Goal: Information Seeking & Learning: Learn about a topic

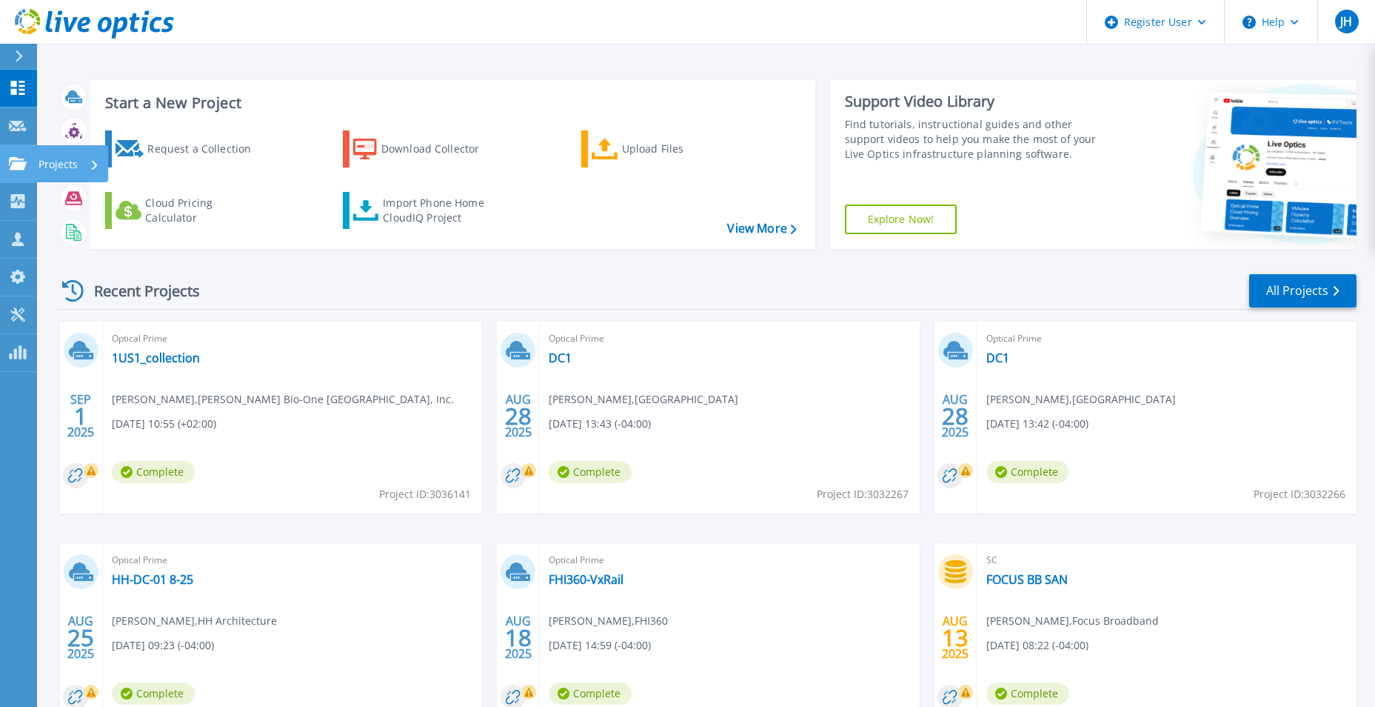
click at [18, 158] on icon at bounding box center [18, 163] width 18 height 13
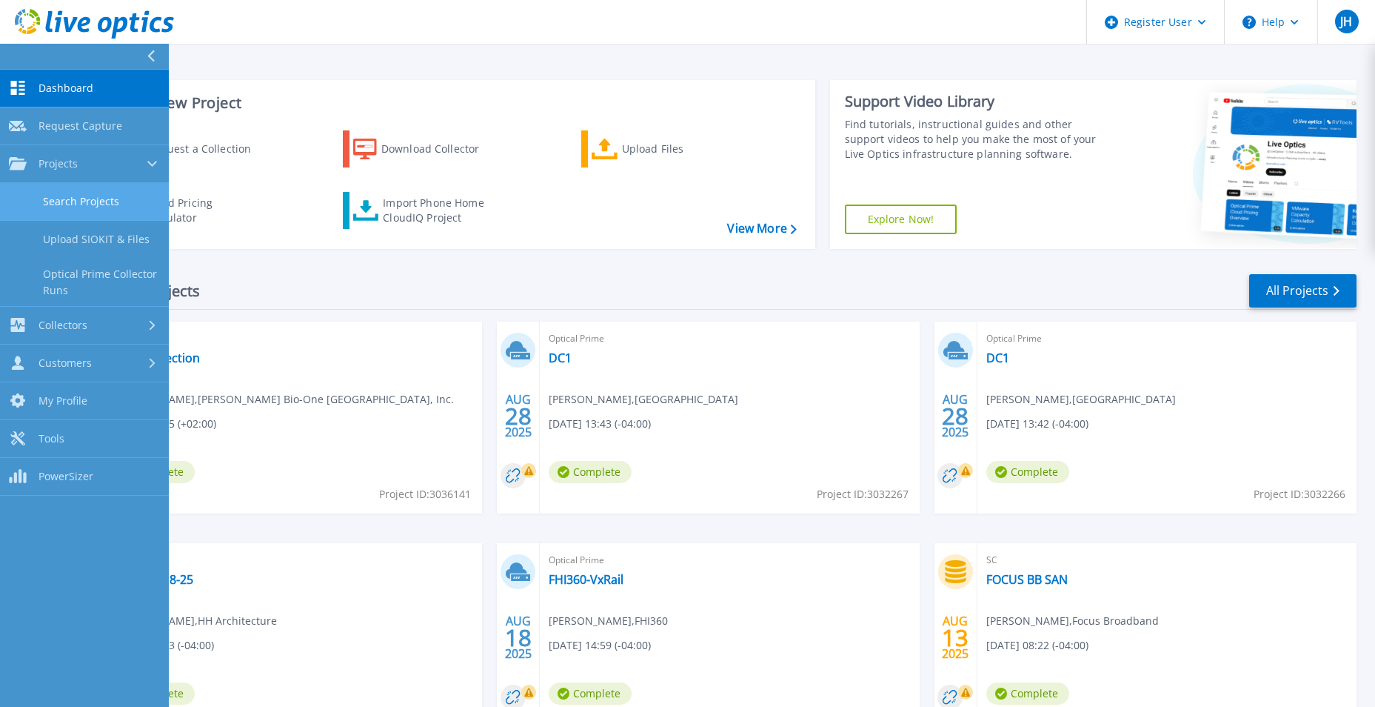
click at [64, 199] on link "Search Projects" at bounding box center [84, 202] width 169 height 38
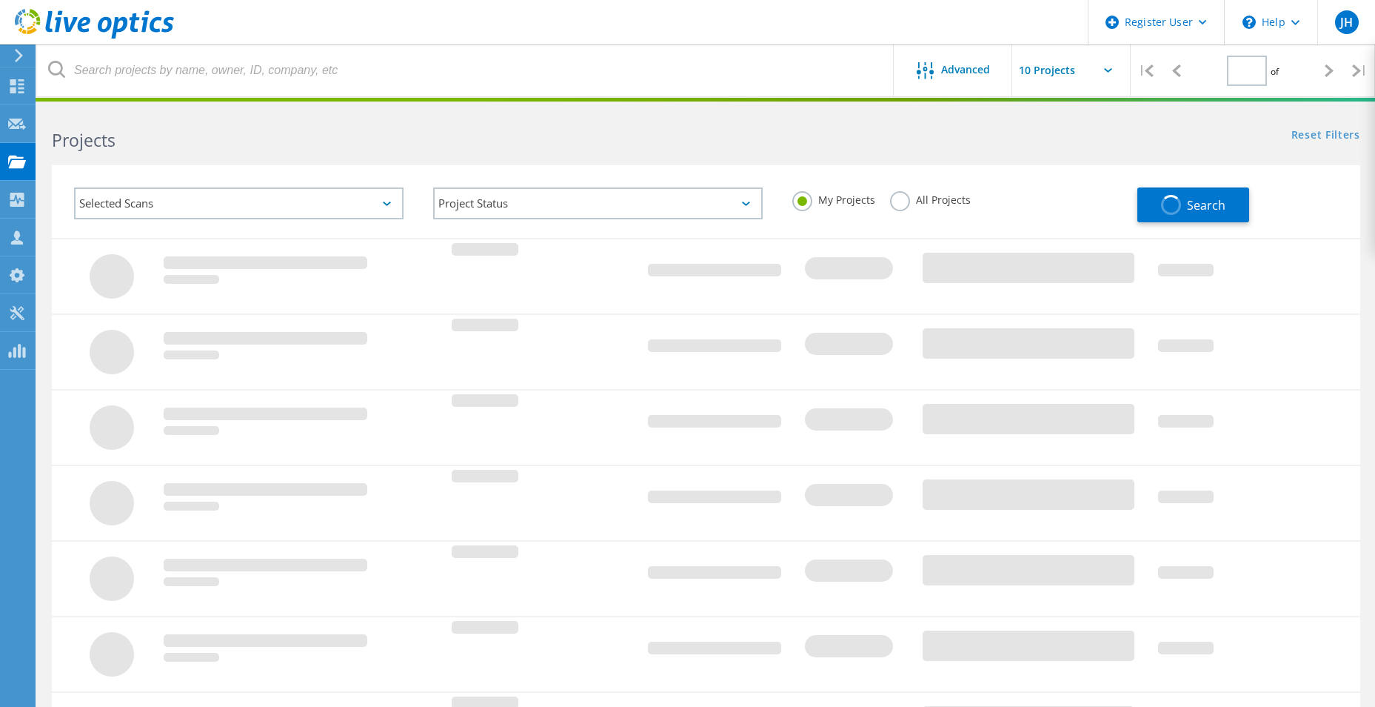
type input "1"
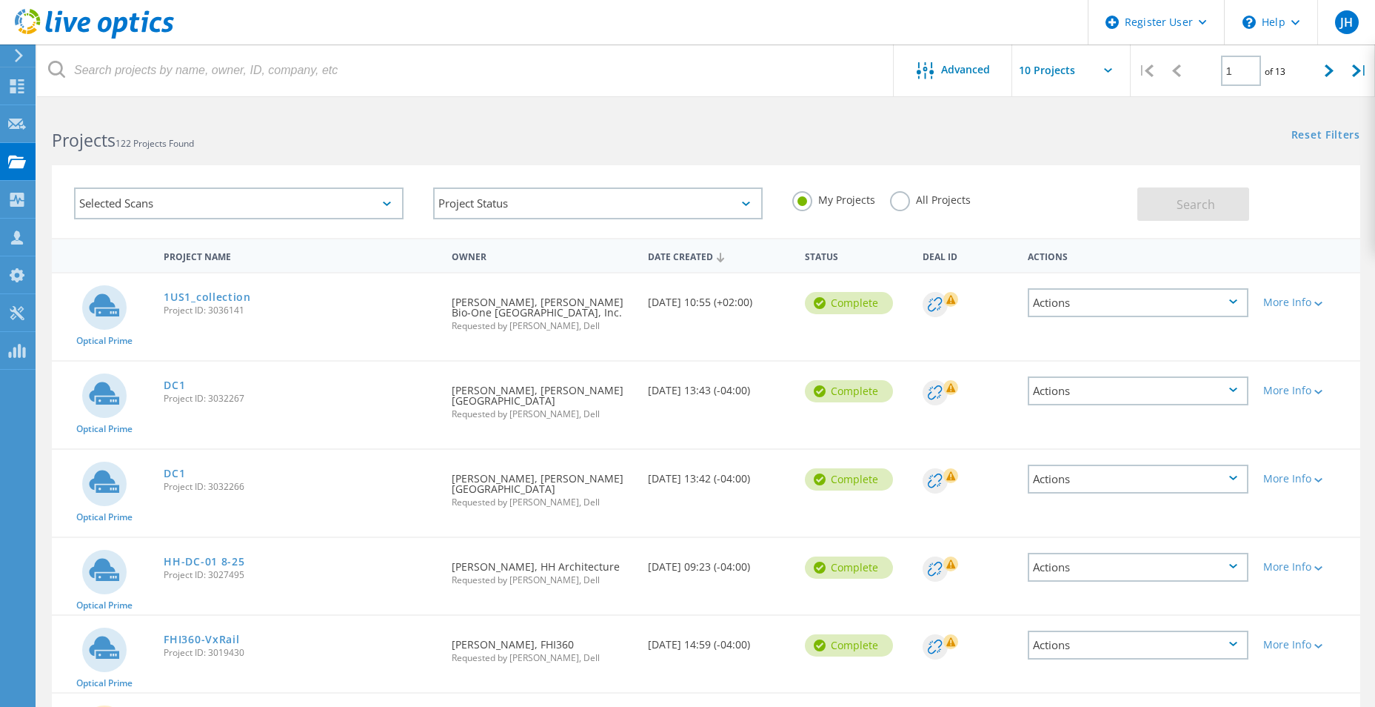
click at [888, 207] on div "My Projects All Projects" at bounding box center [957, 200] width 359 height 55
click at [898, 205] on label "All Projects" at bounding box center [930, 198] width 81 height 14
click at [0, 0] on input "All Projects" at bounding box center [0, 0] width 0 height 0
click at [1193, 198] on span "Search" at bounding box center [1196, 204] width 39 height 16
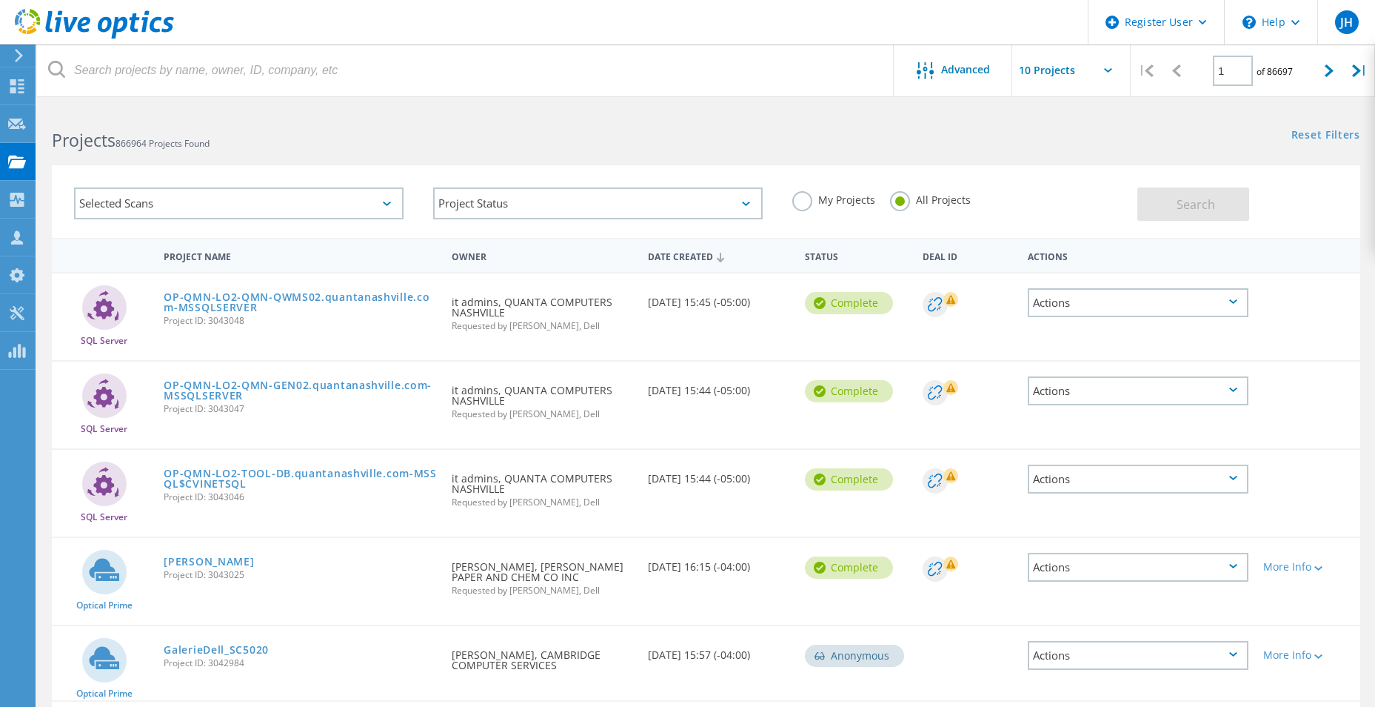
scroll to position [74, 0]
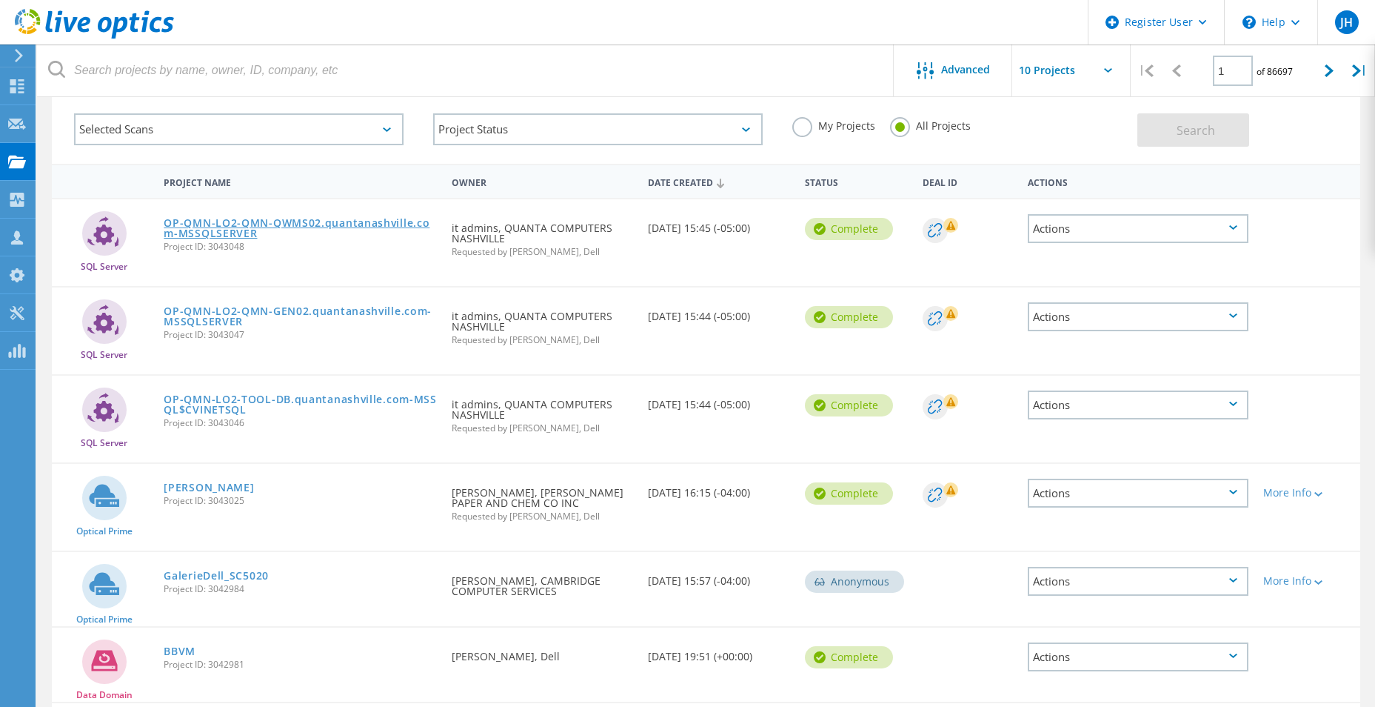
click at [315, 224] on link "OP-QMN-LO2-QMN-QWMS02.quantanashville.com-MSSQLSERVER" at bounding box center [300, 228] width 273 height 21
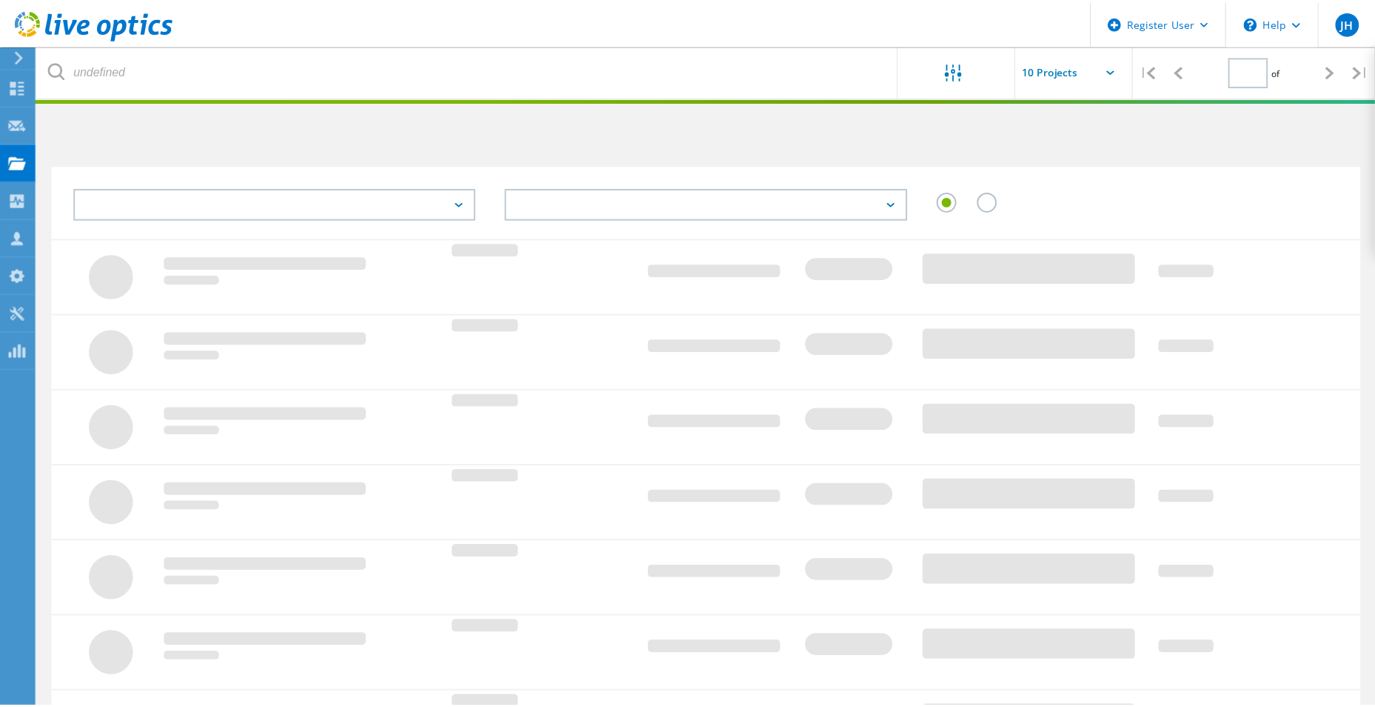
scroll to position [74, 0]
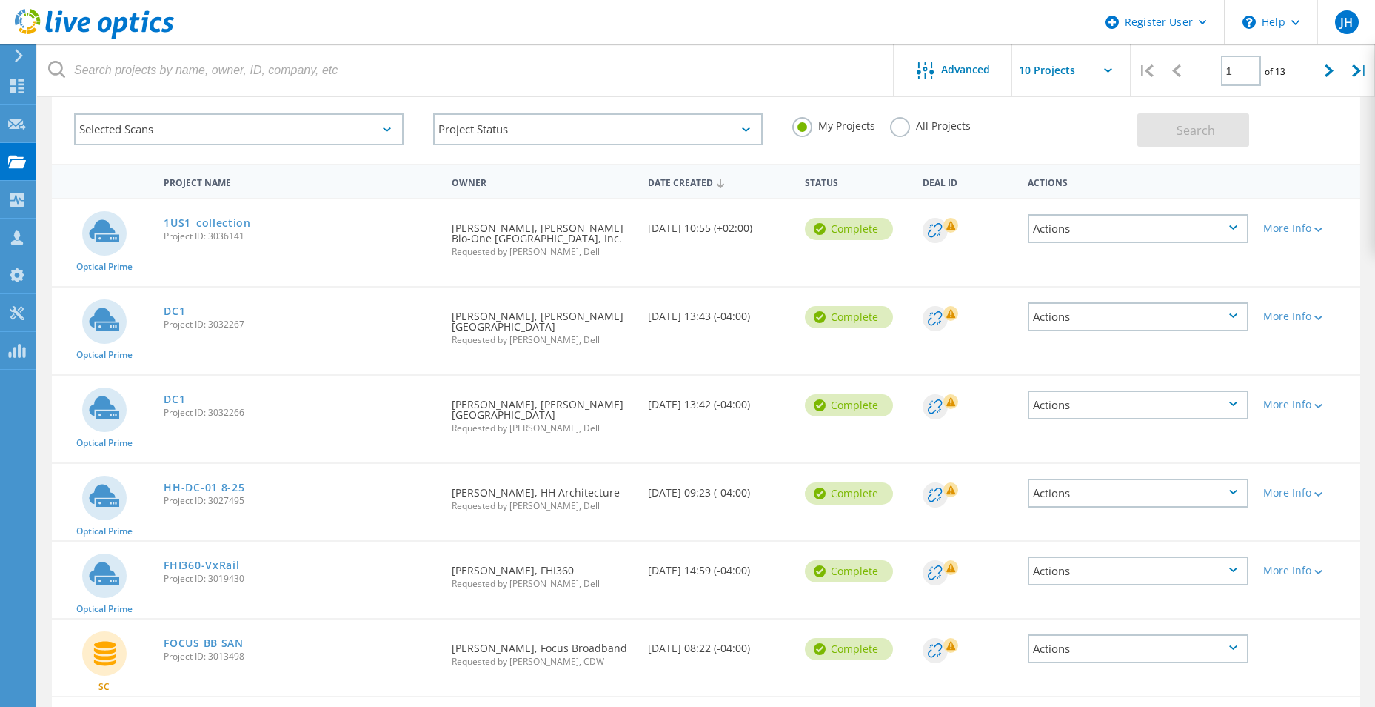
click at [900, 129] on label "All Projects" at bounding box center [930, 124] width 81 height 14
click at [0, 0] on input "All Projects" at bounding box center [0, 0] width 0 height 0
click at [1197, 126] on span "Search" at bounding box center [1196, 130] width 39 height 16
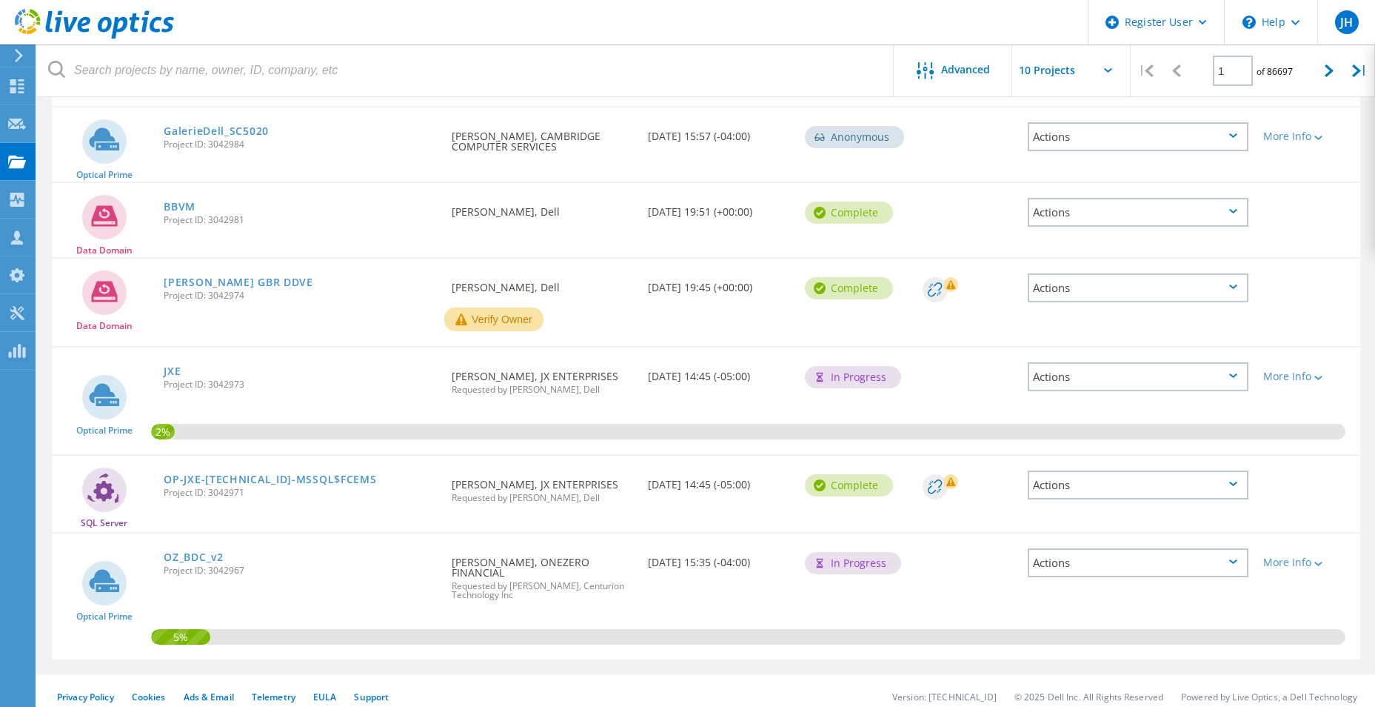
scroll to position [520, 0]
click at [1315, 67] on div at bounding box center [1330, 70] width 30 height 53
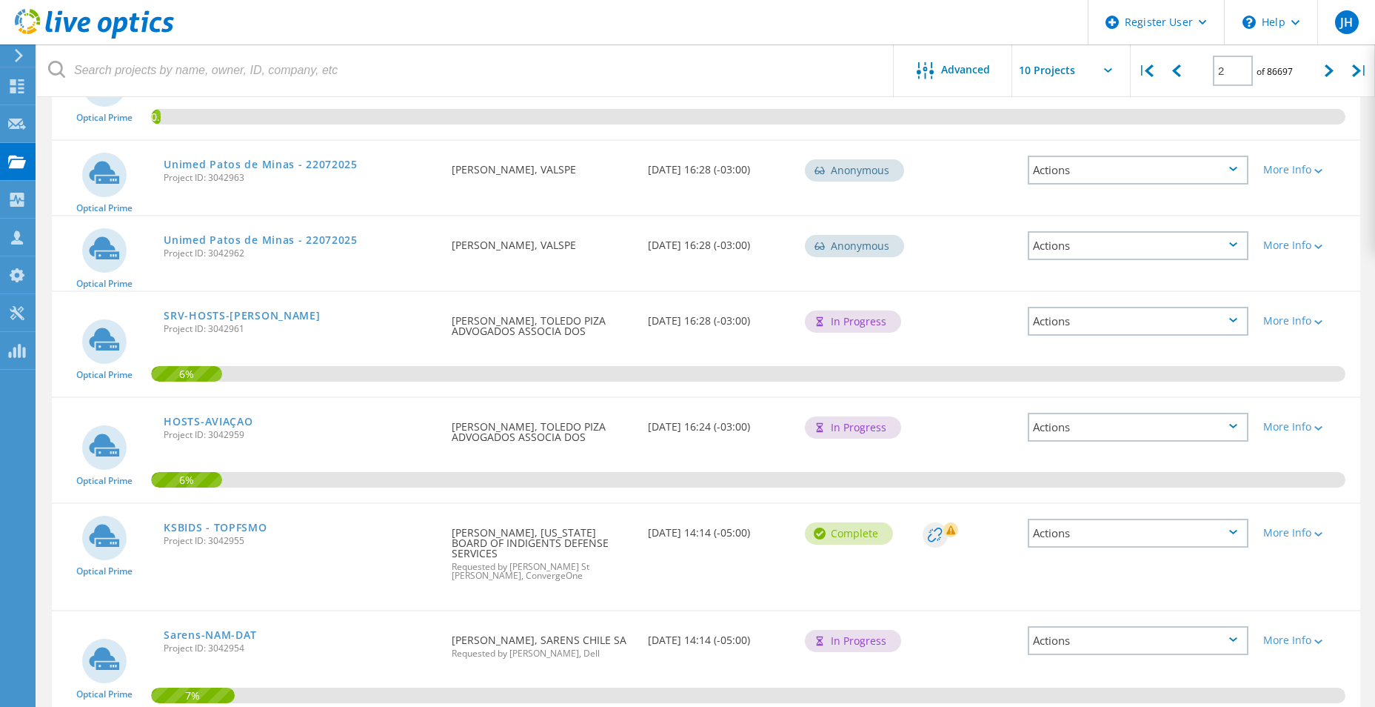
scroll to position [247, 0]
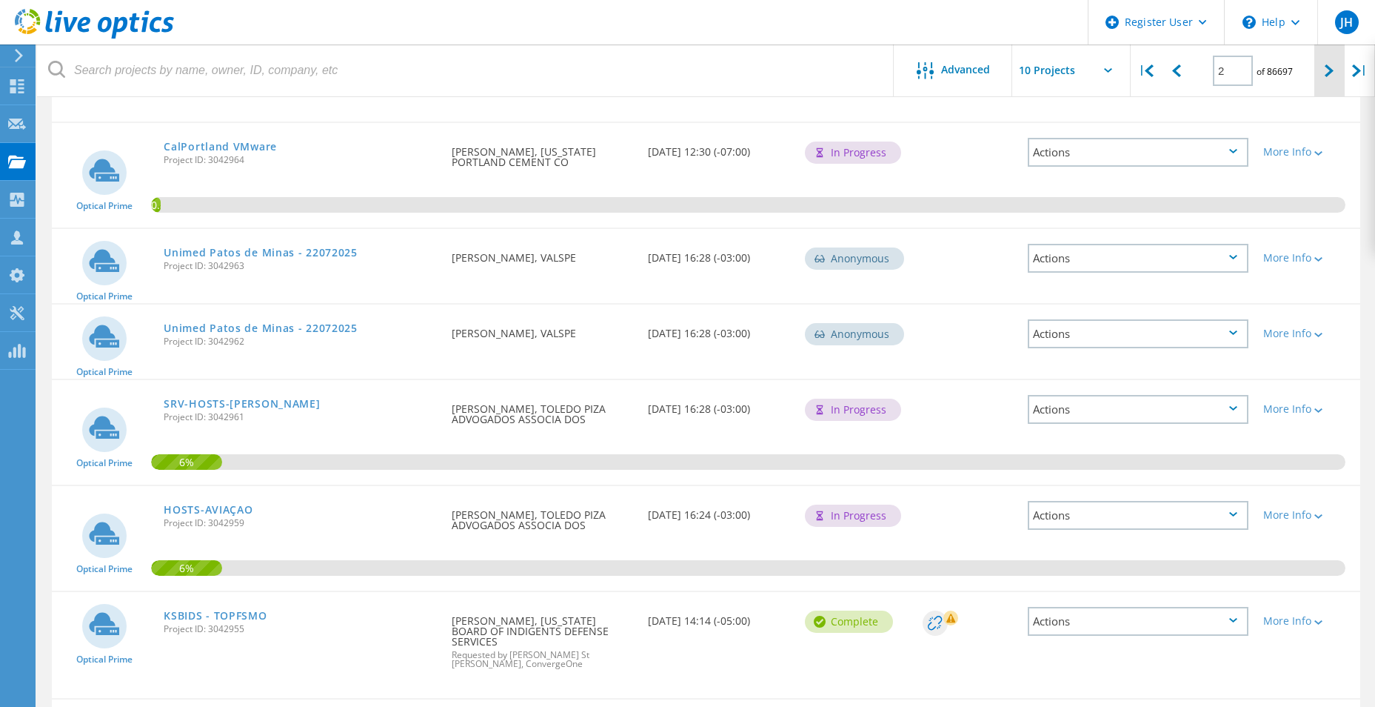
click at [1333, 64] on lo-svg-helper at bounding box center [1329, 70] width 9 height 13
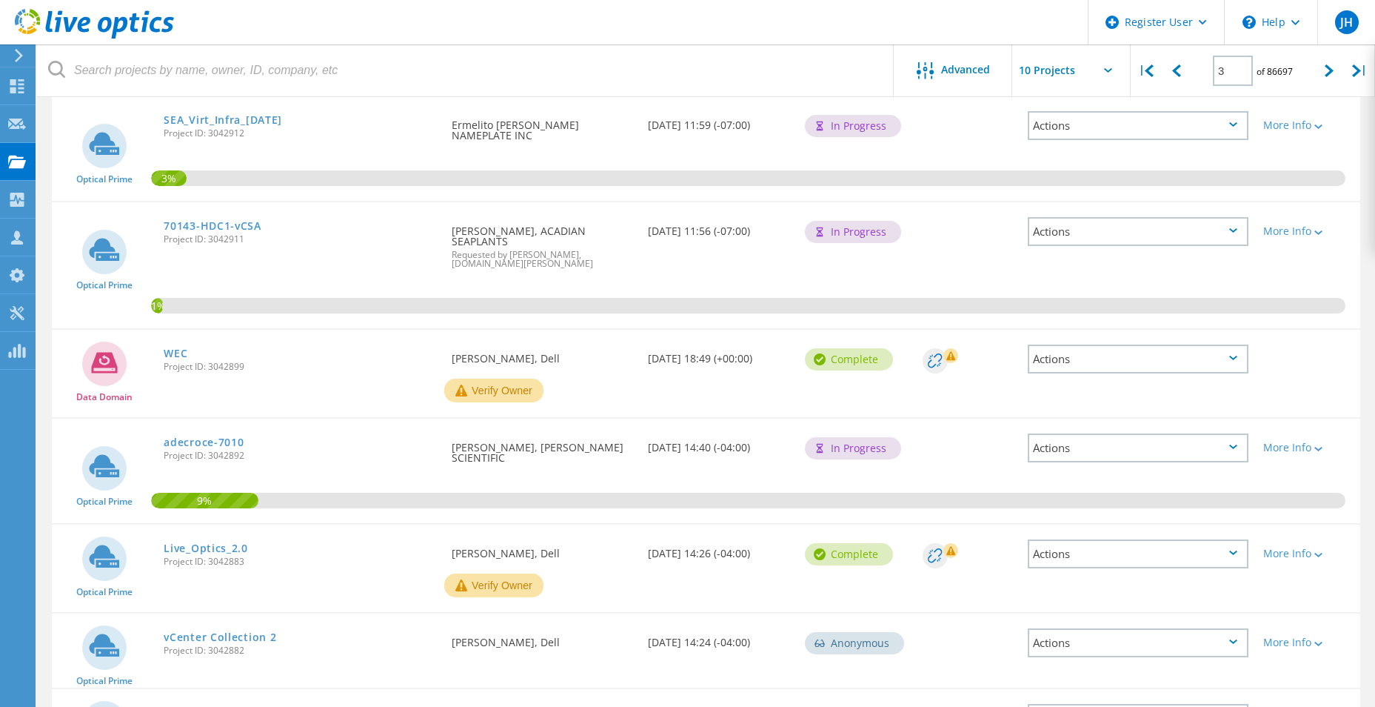
scroll to position [548, 0]
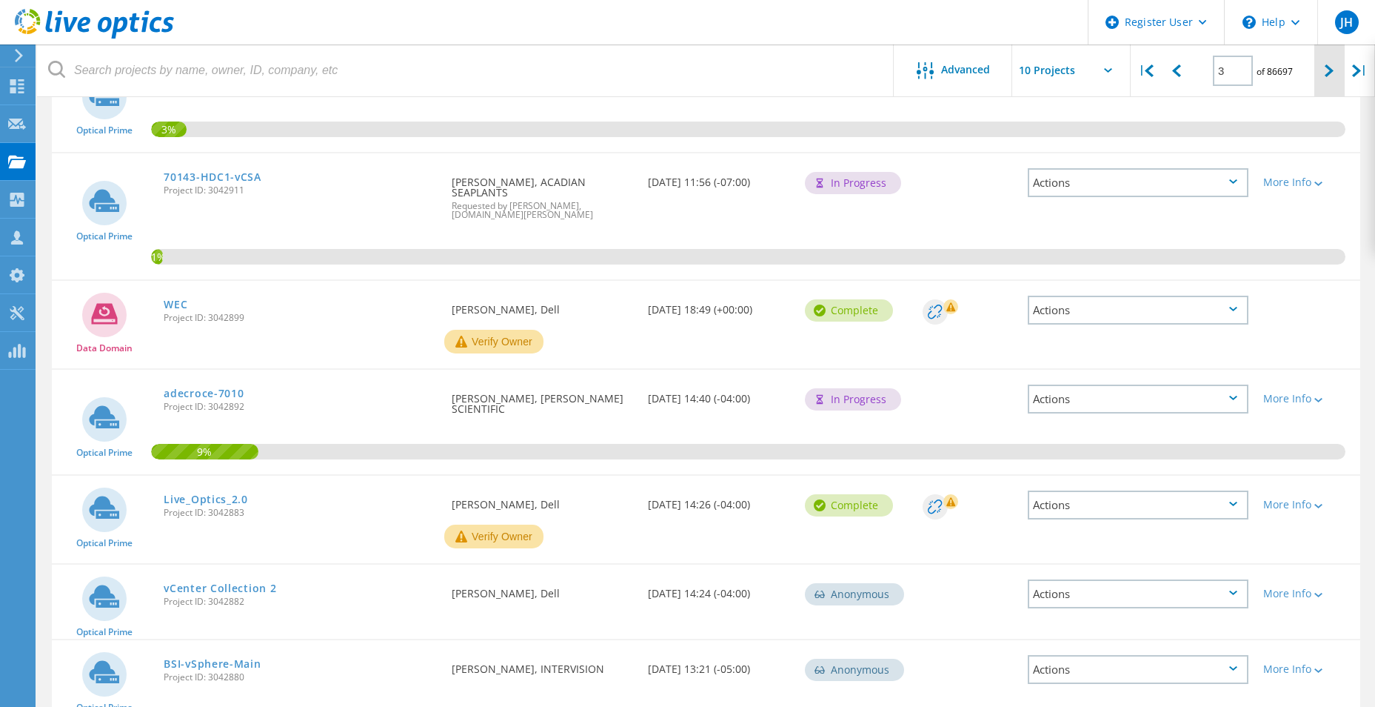
click at [1319, 80] on div at bounding box center [1330, 70] width 30 height 53
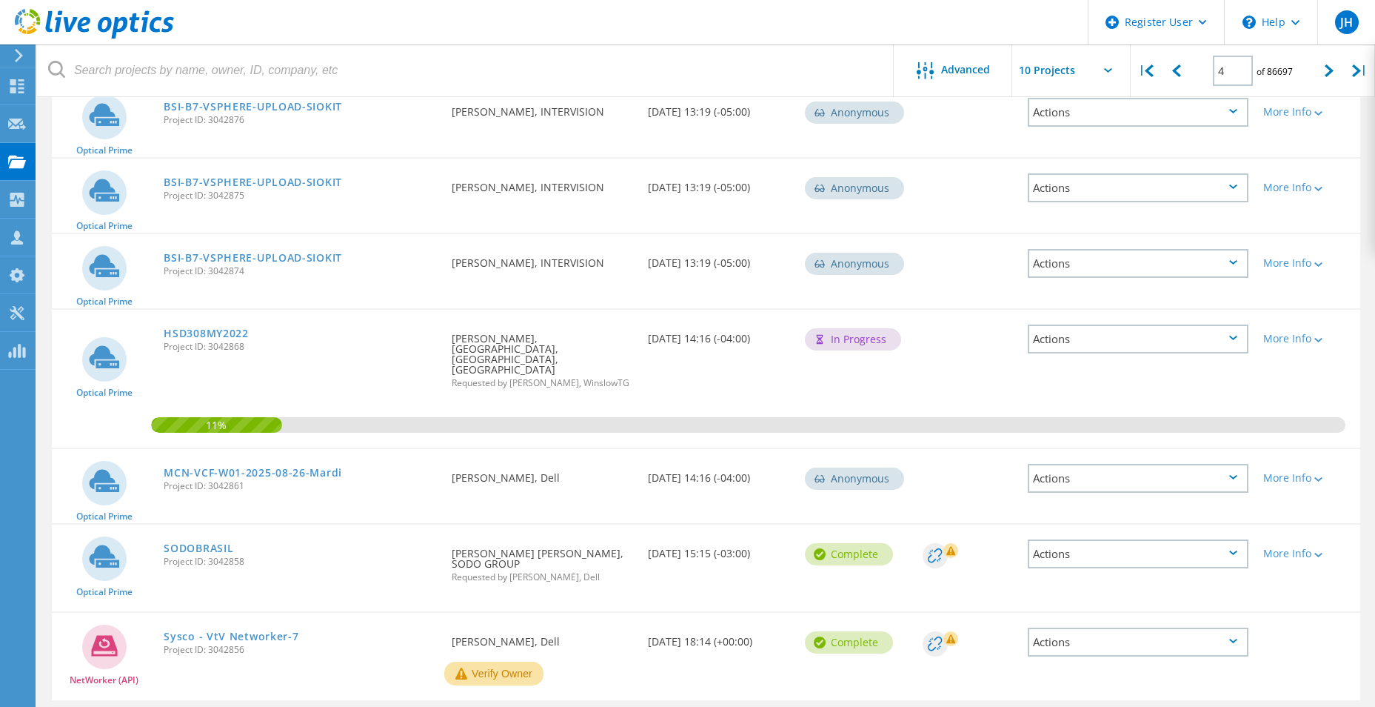
scroll to position [438, 0]
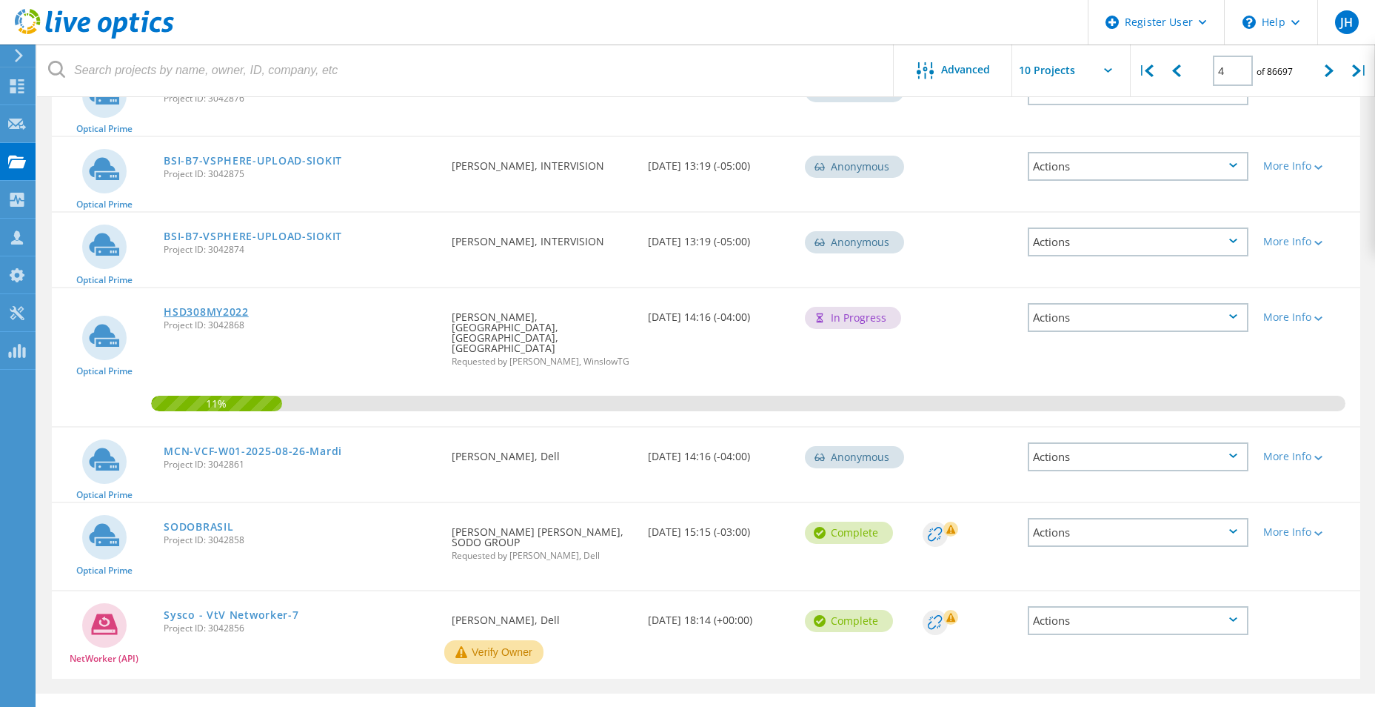
drag, startPoint x: 216, startPoint y: 306, endPoint x: 210, endPoint y: 313, distance: 9.4
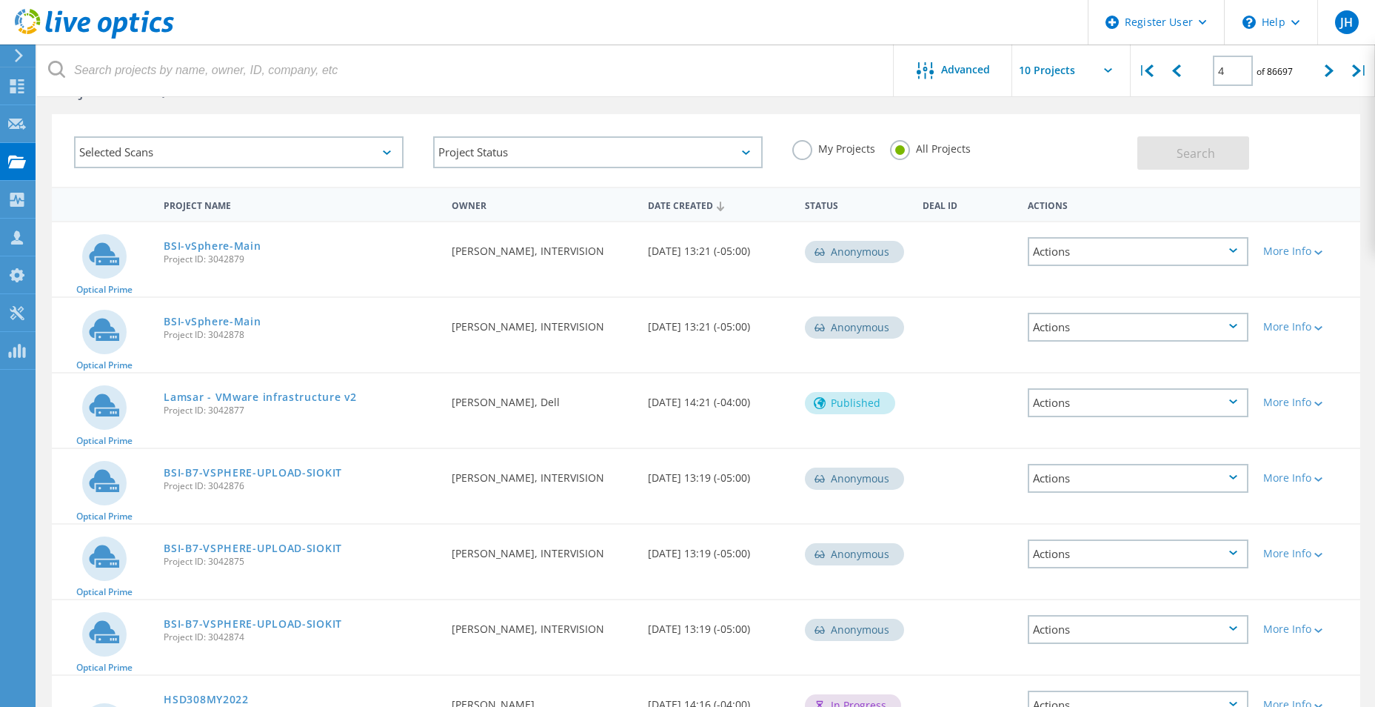
scroll to position [0, 0]
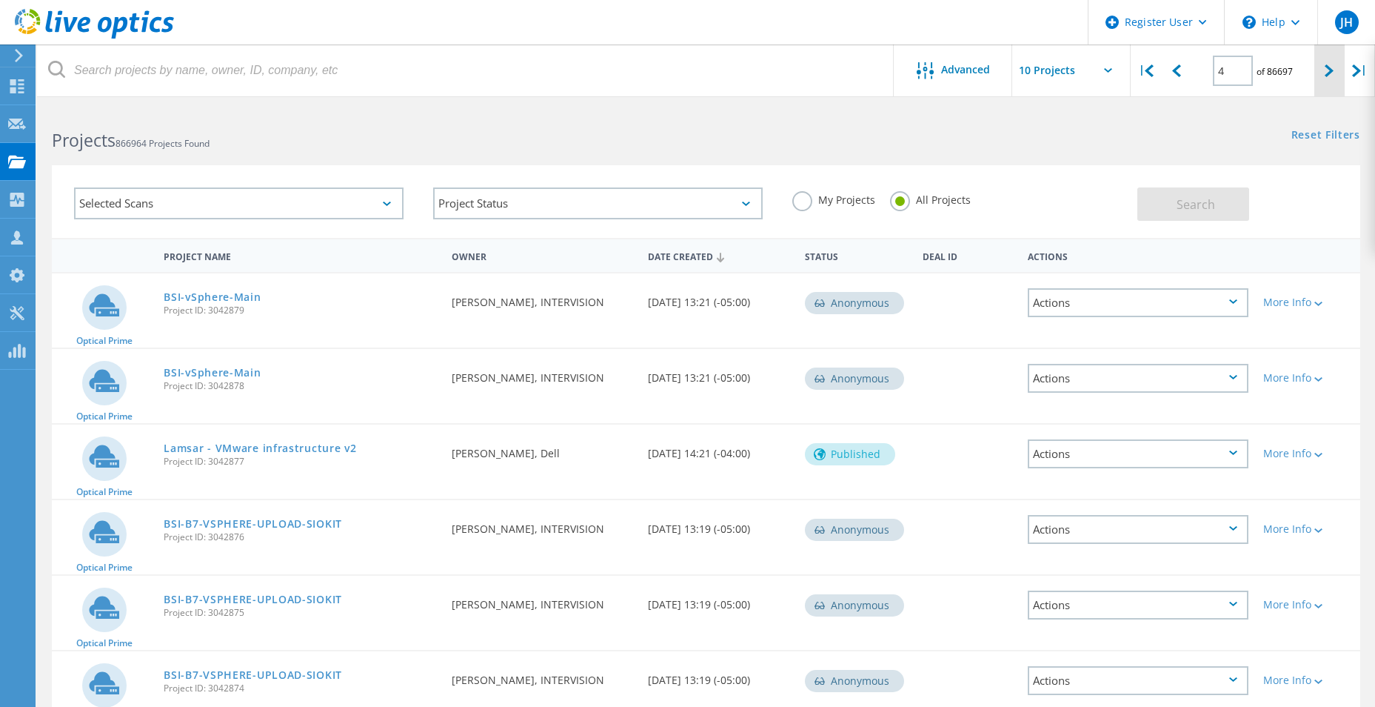
click at [1334, 74] on icon at bounding box center [1329, 70] width 9 height 13
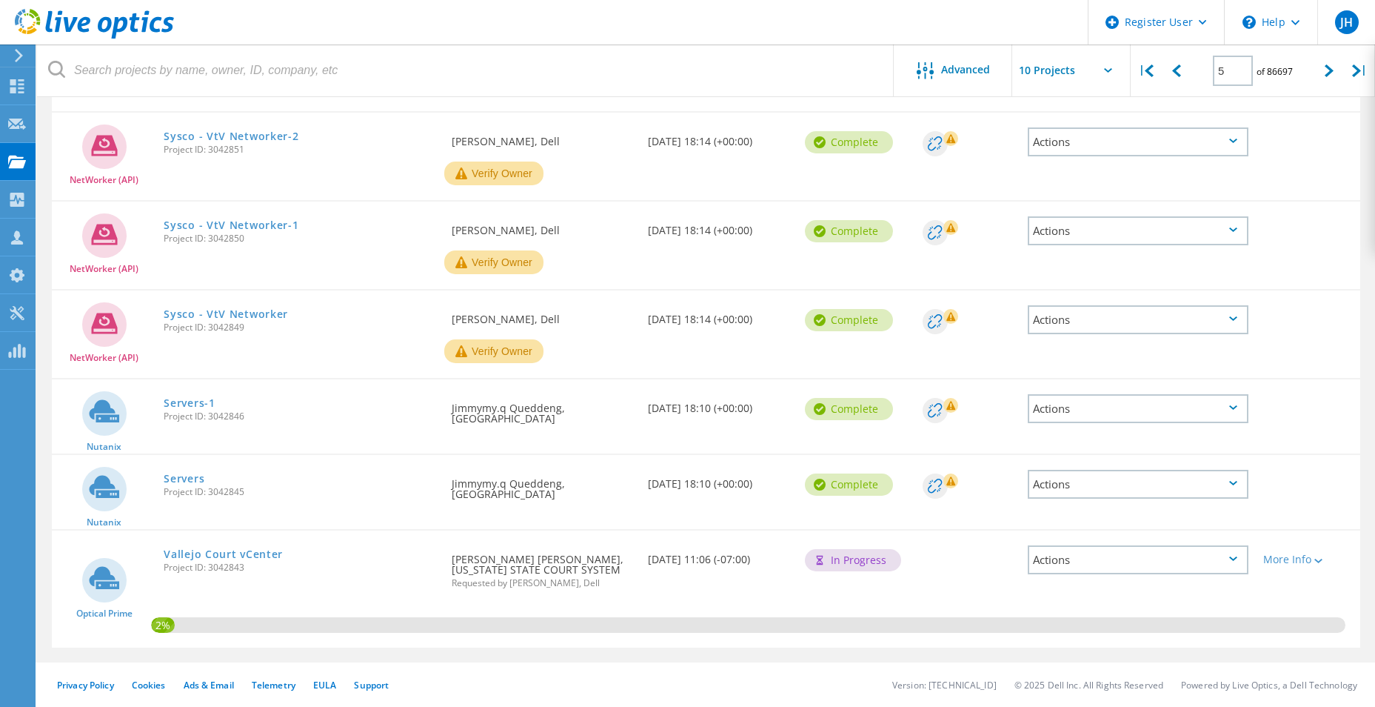
scroll to position [146, 0]
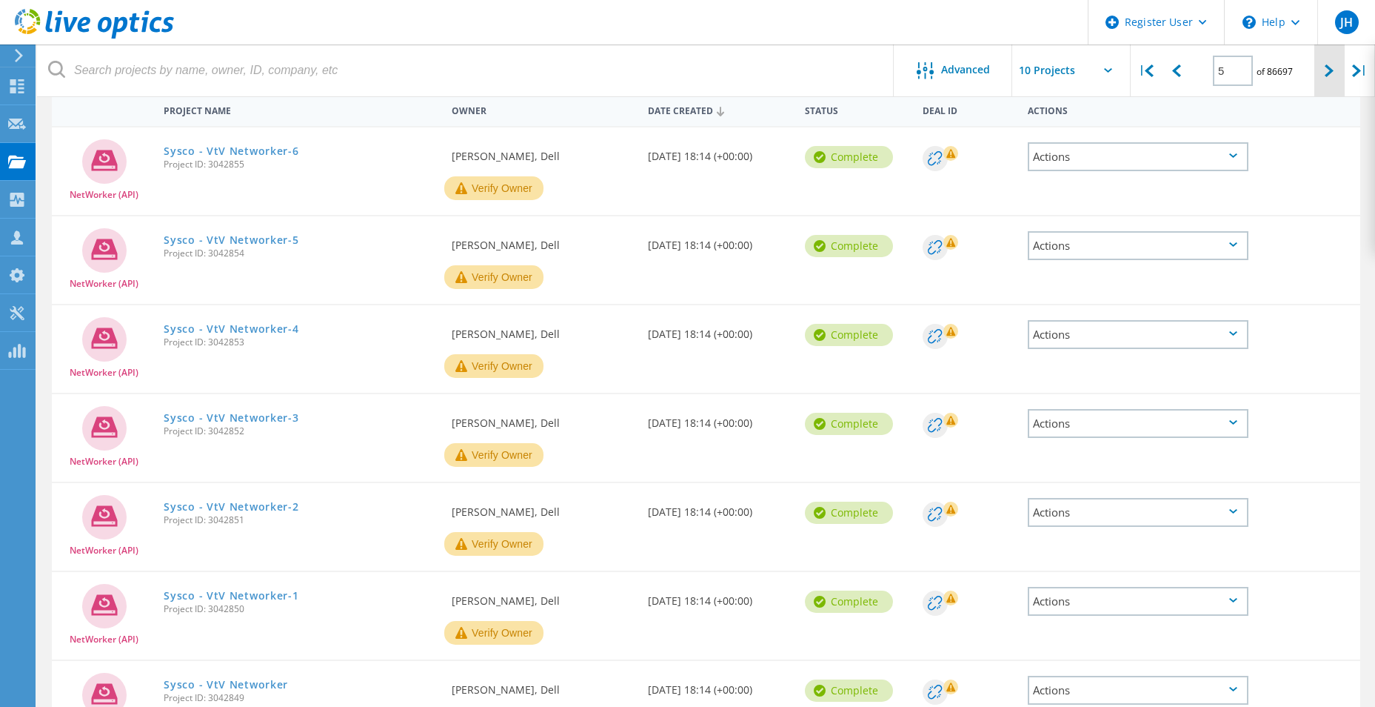
click at [1324, 73] on div at bounding box center [1330, 70] width 30 height 53
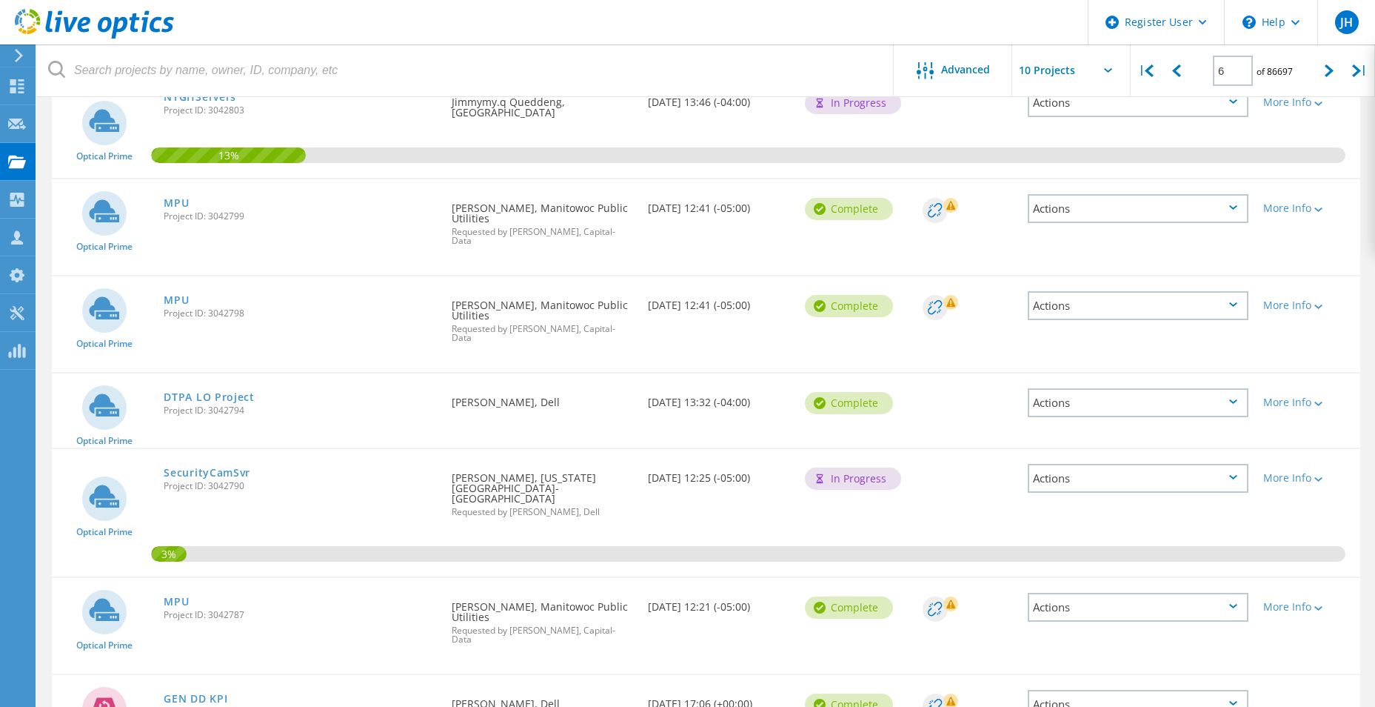
scroll to position [591, 0]
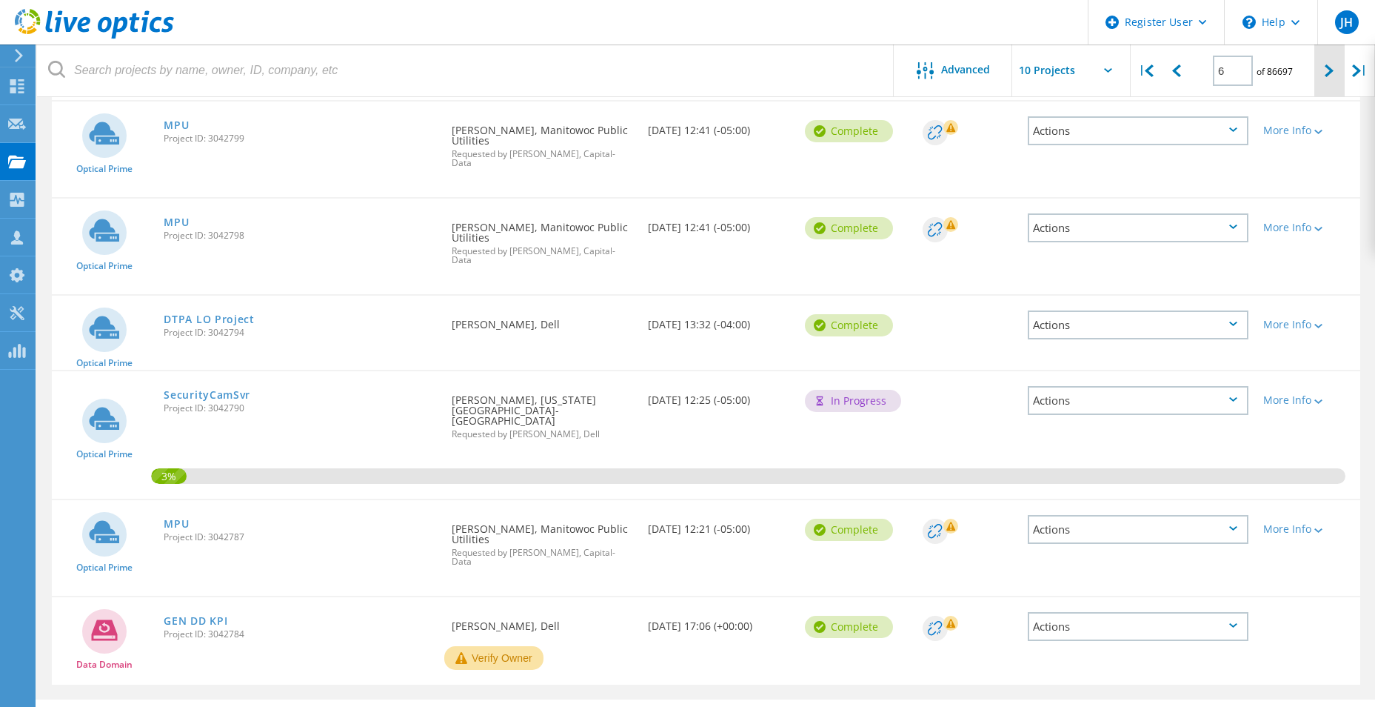
click at [1324, 82] on div at bounding box center [1330, 70] width 30 height 53
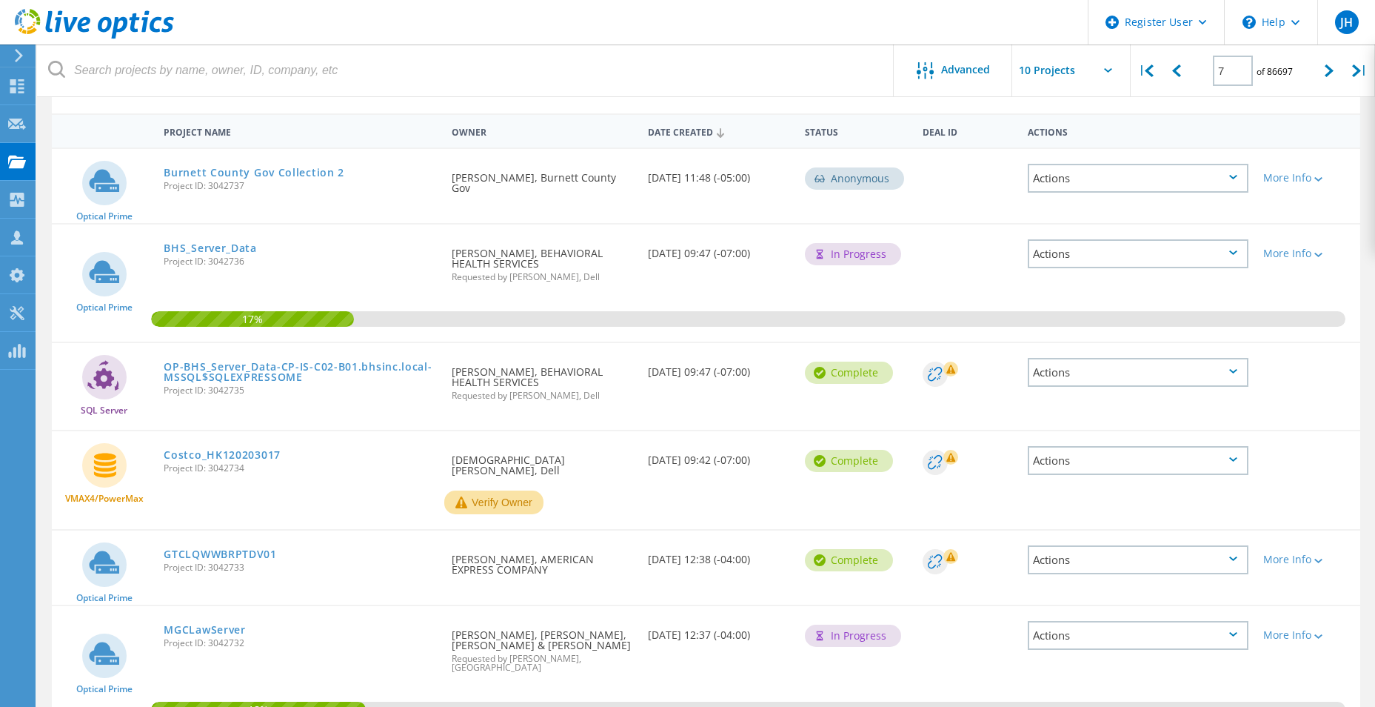
scroll to position [0, 0]
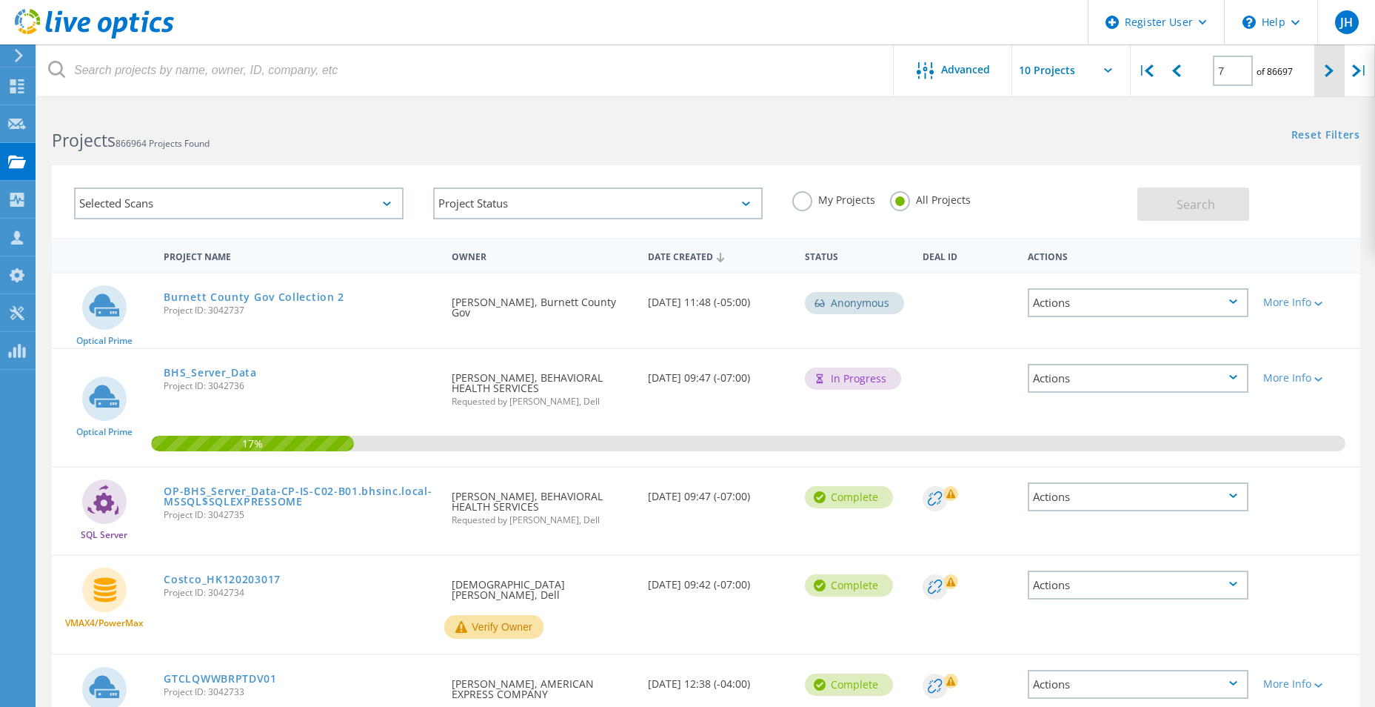
click at [1324, 67] on div at bounding box center [1330, 70] width 30 height 53
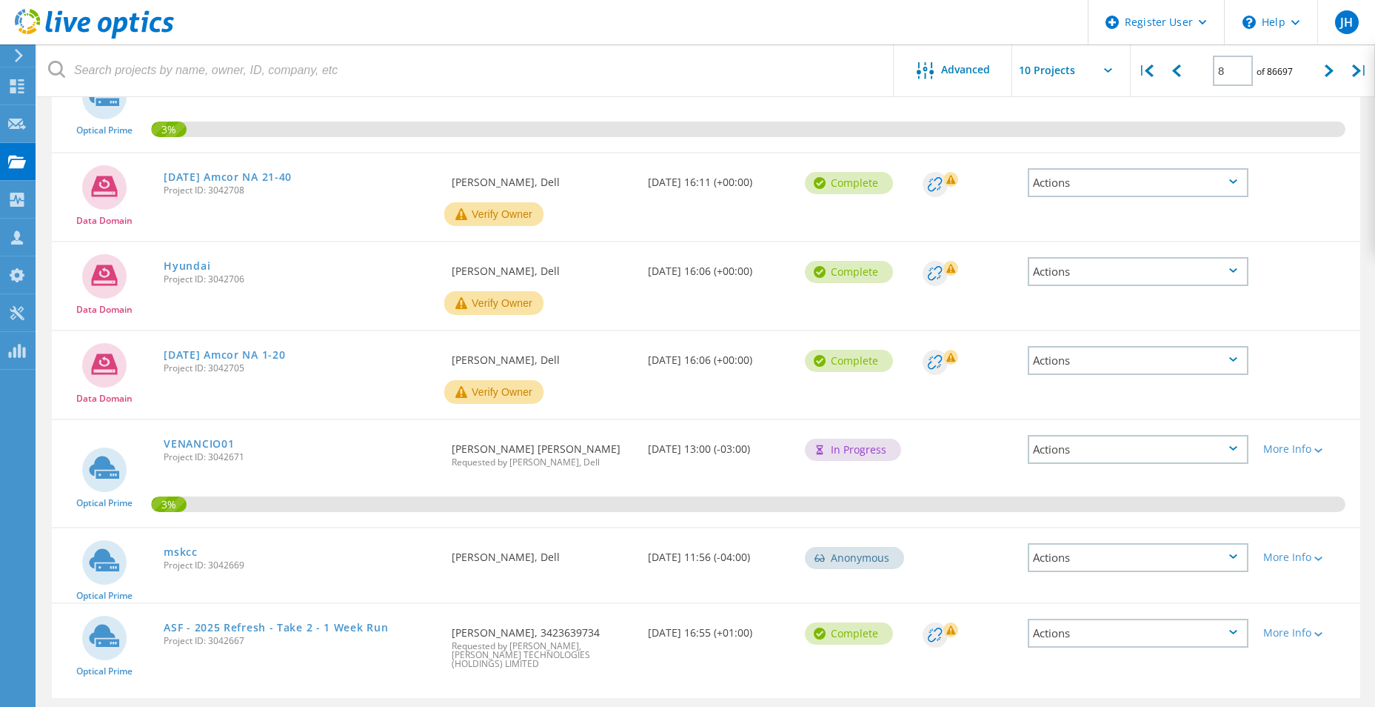
scroll to position [538, 0]
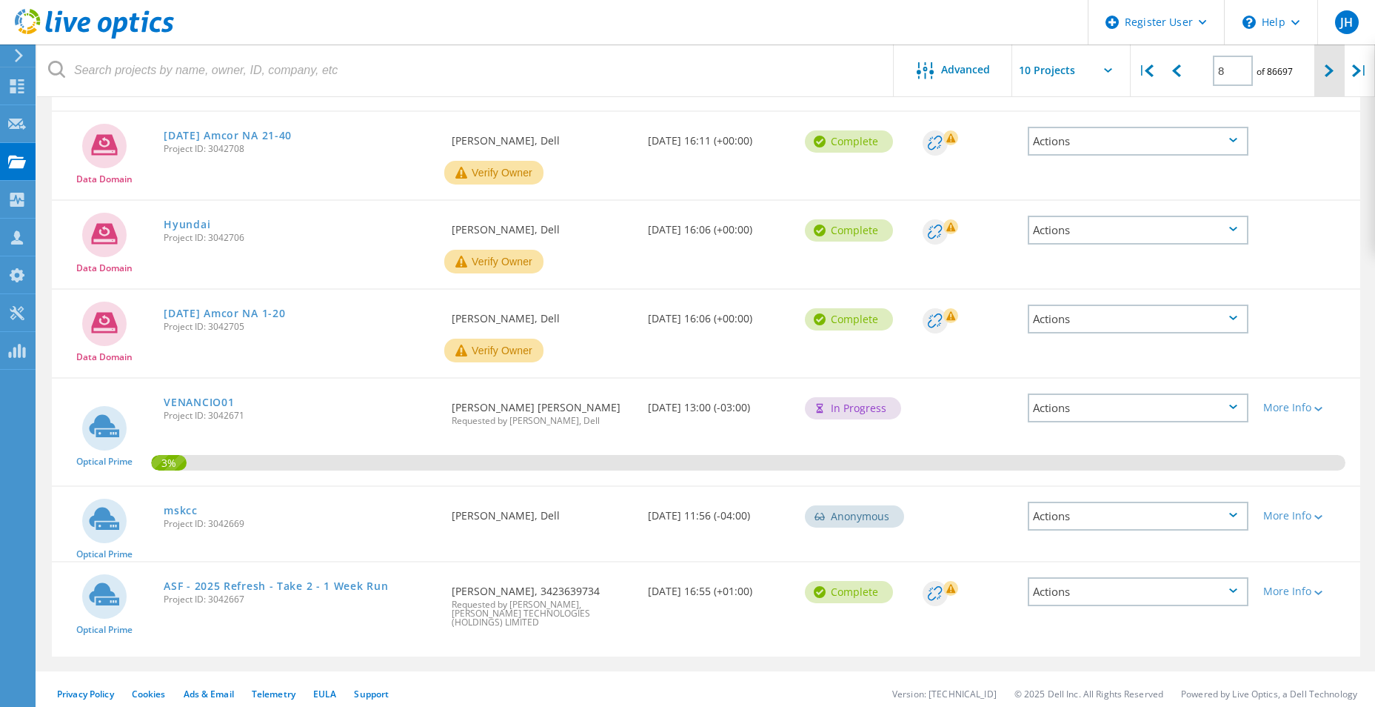
click at [1321, 68] on div at bounding box center [1330, 70] width 30 height 53
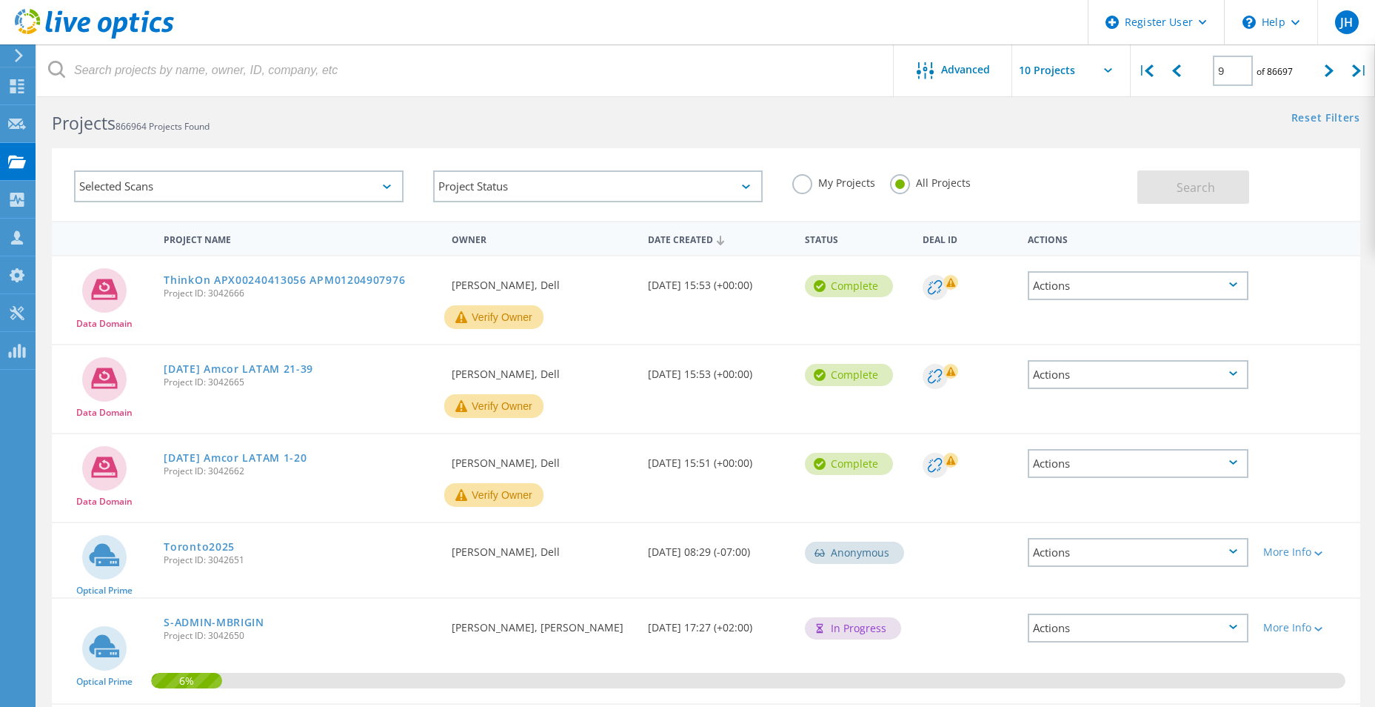
scroll to position [0, 0]
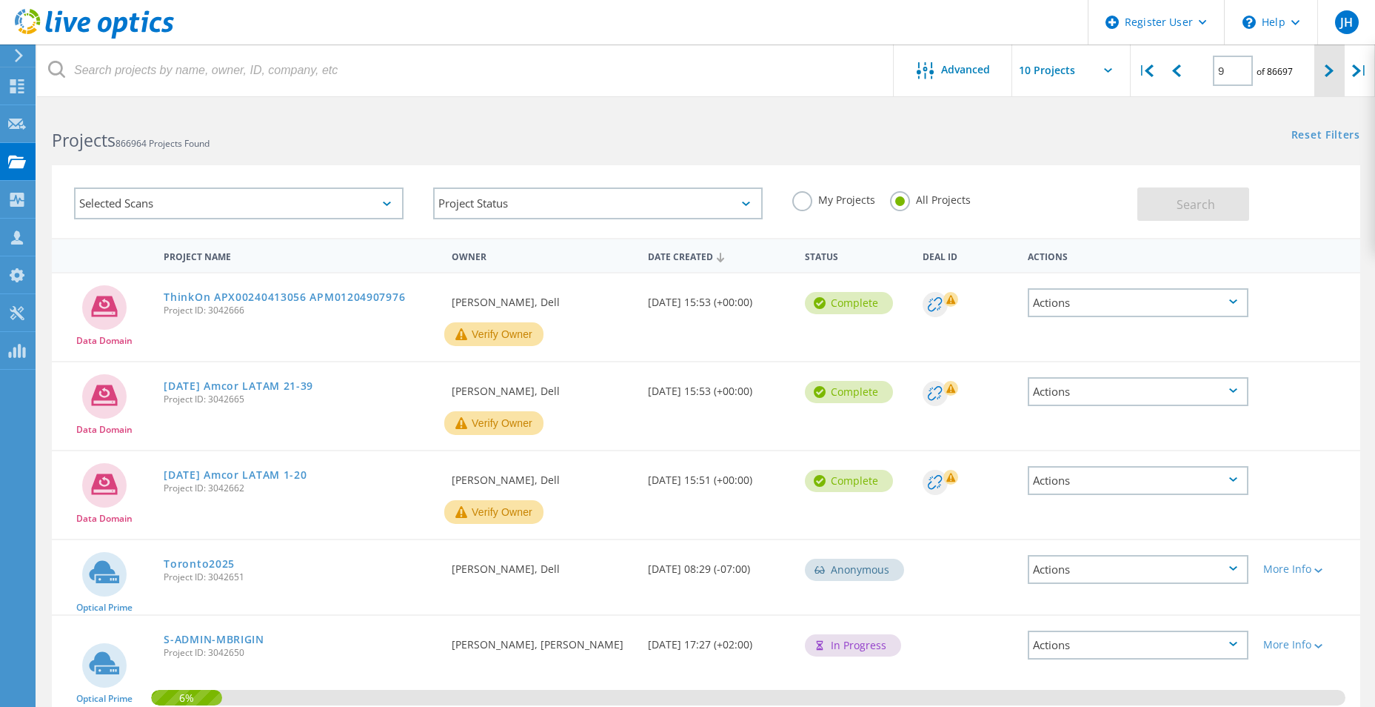
click at [1319, 82] on div at bounding box center [1330, 70] width 30 height 53
type input "10"
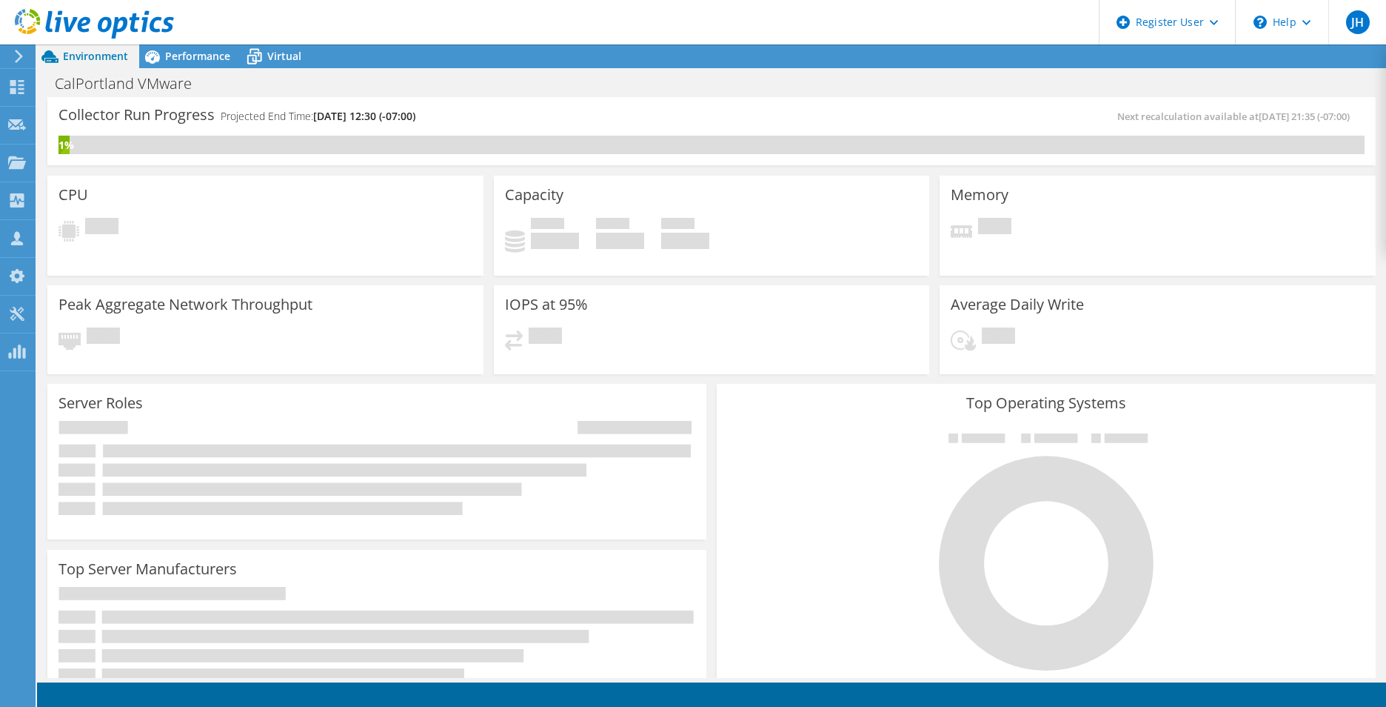
click at [381, 181] on div "CPU Pending" at bounding box center [265, 226] width 436 height 100
click at [351, 201] on div "CPU Pending" at bounding box center [265, 226] width 436 height 100
click at [369, 124] on div "Collector Run Progress Projected End Time: 09/06/2025, 14:41 (-04:00)" at bounding box center [385, 121] width 653 height 27
click at [372, 121] on span "09/06/2025, 14:41 (-04:00)" at bounding box center [364, 116] width 102 height 14
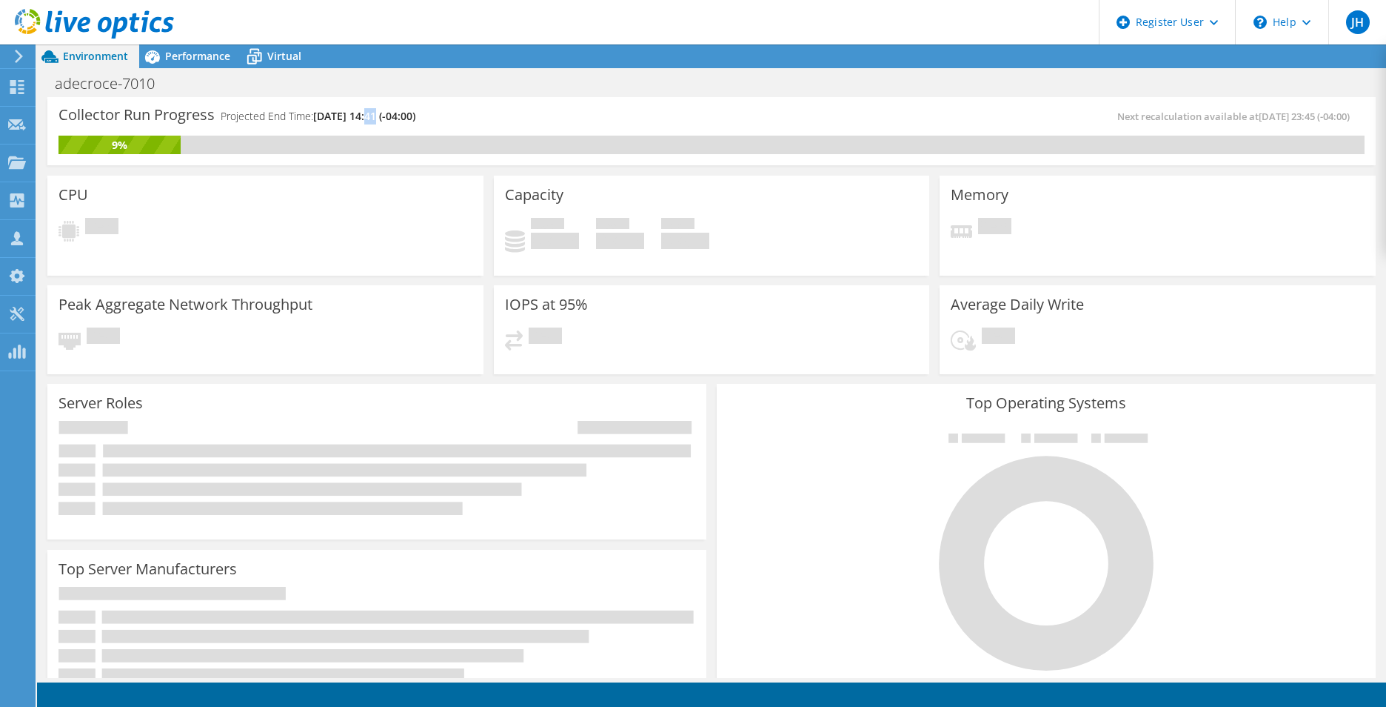
click at [372, 121] on span "09/06/2025, 14:41 (-04:00)" at bounding box center [364, 116] width 102 height 14
click at [388, 112] on span "09/06/2025, 14:17 (-04:00)" at bounding box center [364, 116] width 102 height 14
click at [362, 104] on div "Collector Run Progress Projected End Time: 09/06/2025, 14:17 (-04:00) Next reca…" at bounding box center [711, 131] width 1329 height 68
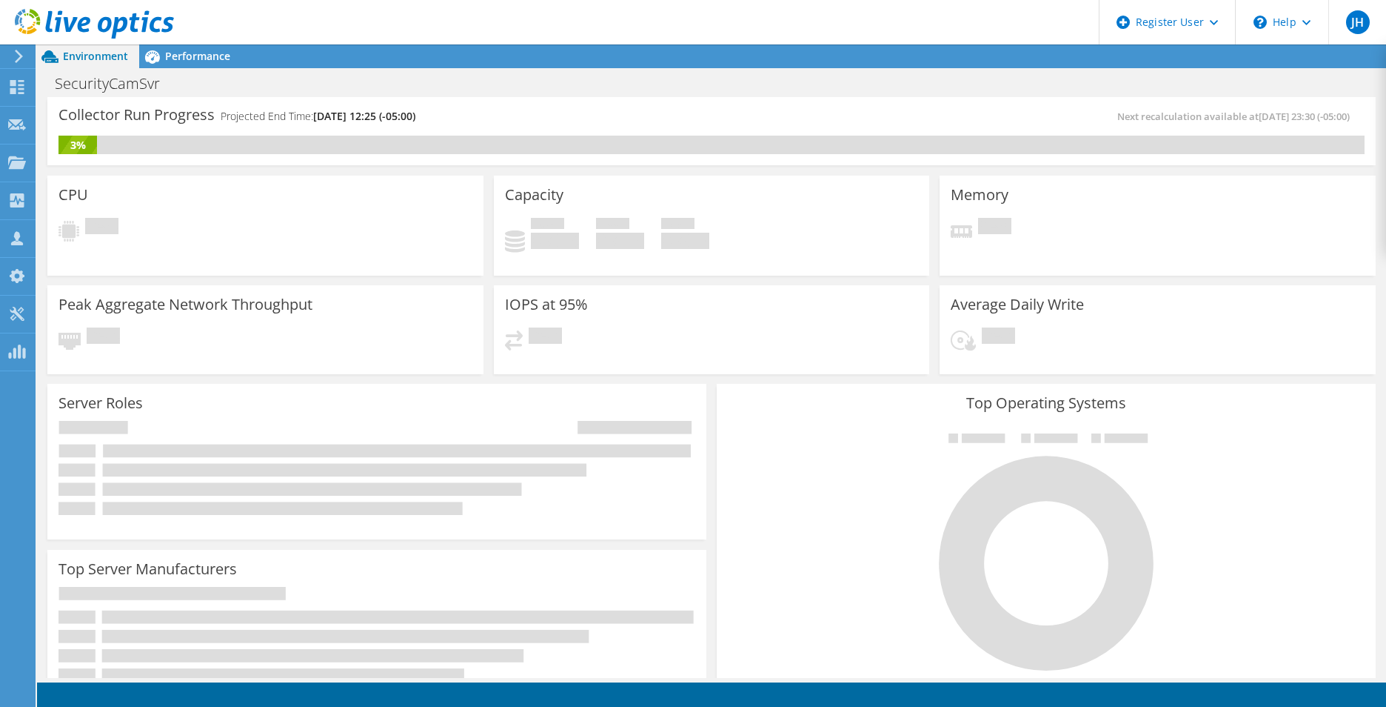
click at [96, 138] on div "3%" at bounding box center [78, 145] width 39 height 16
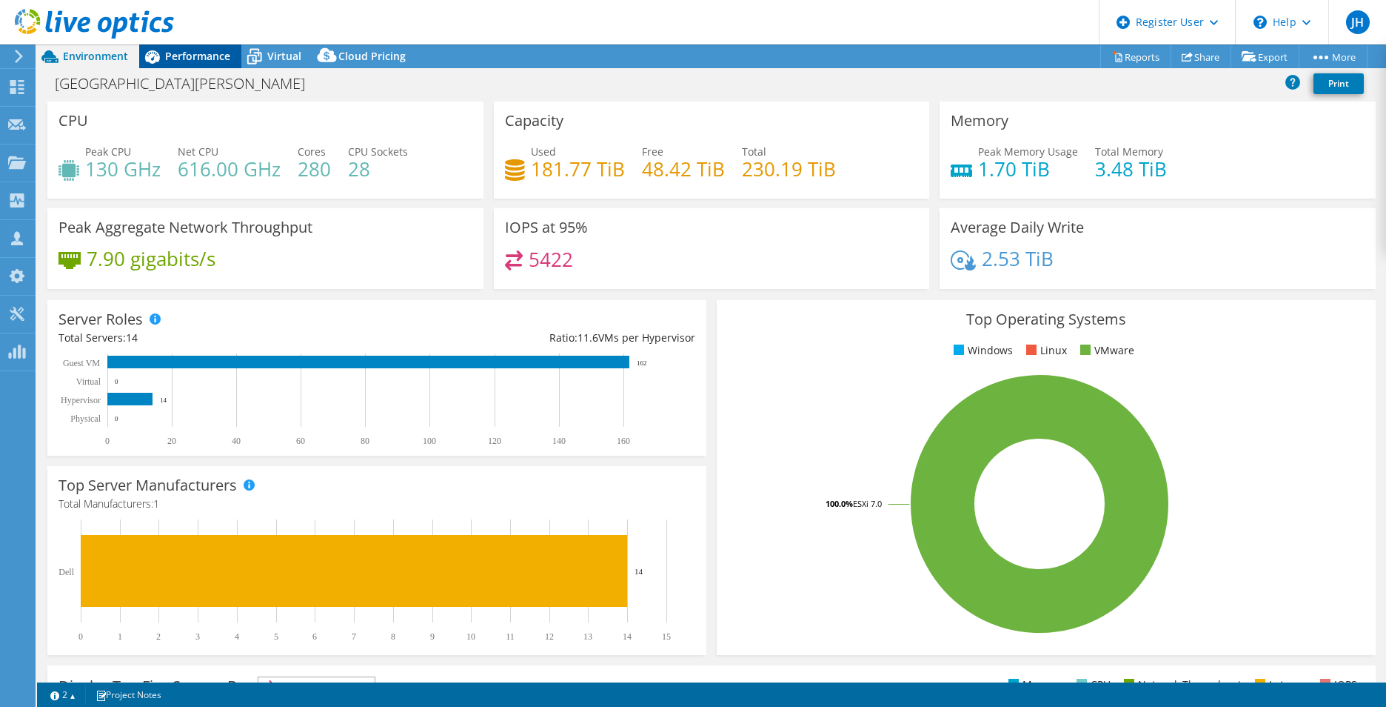
click at [205, 60] on span "Performance" at bounding box center [197, 56] width 65 height 14
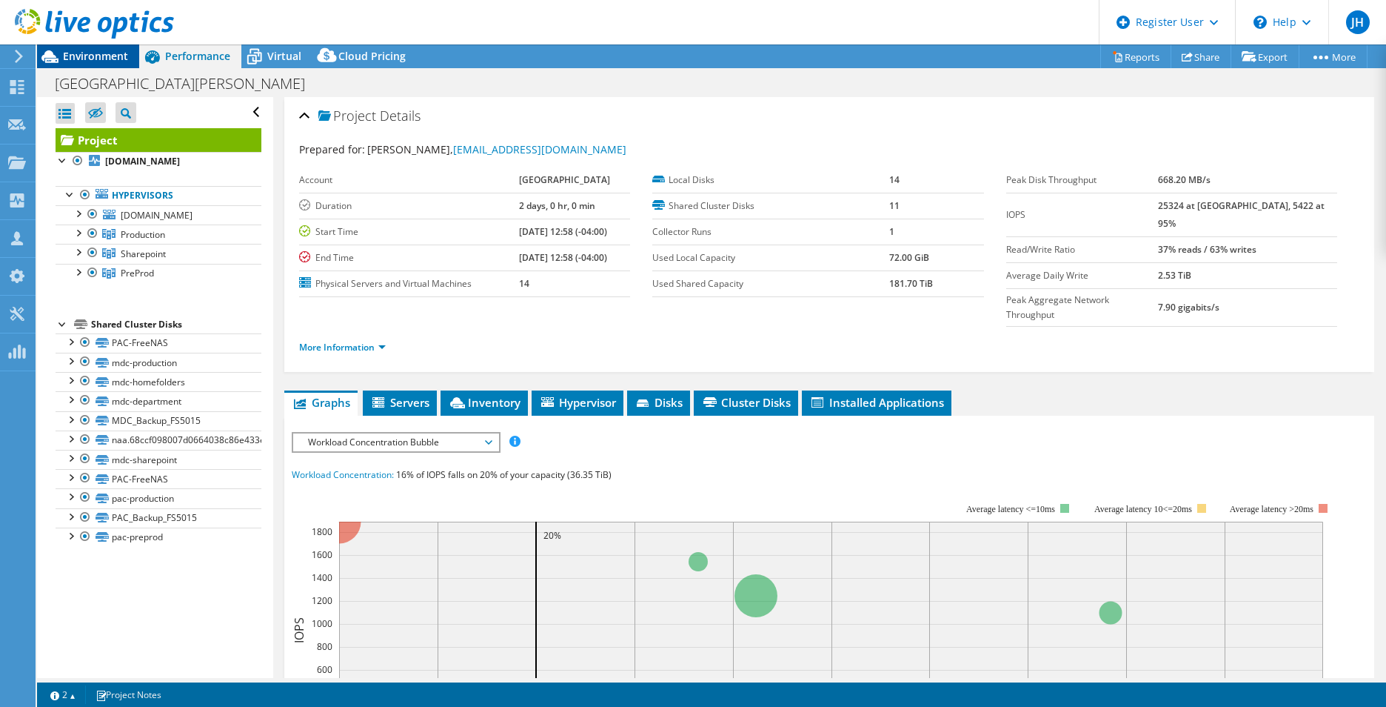
click at [84, 56] on span "Environment" at bounding box center [95, 56] width 65 height 14
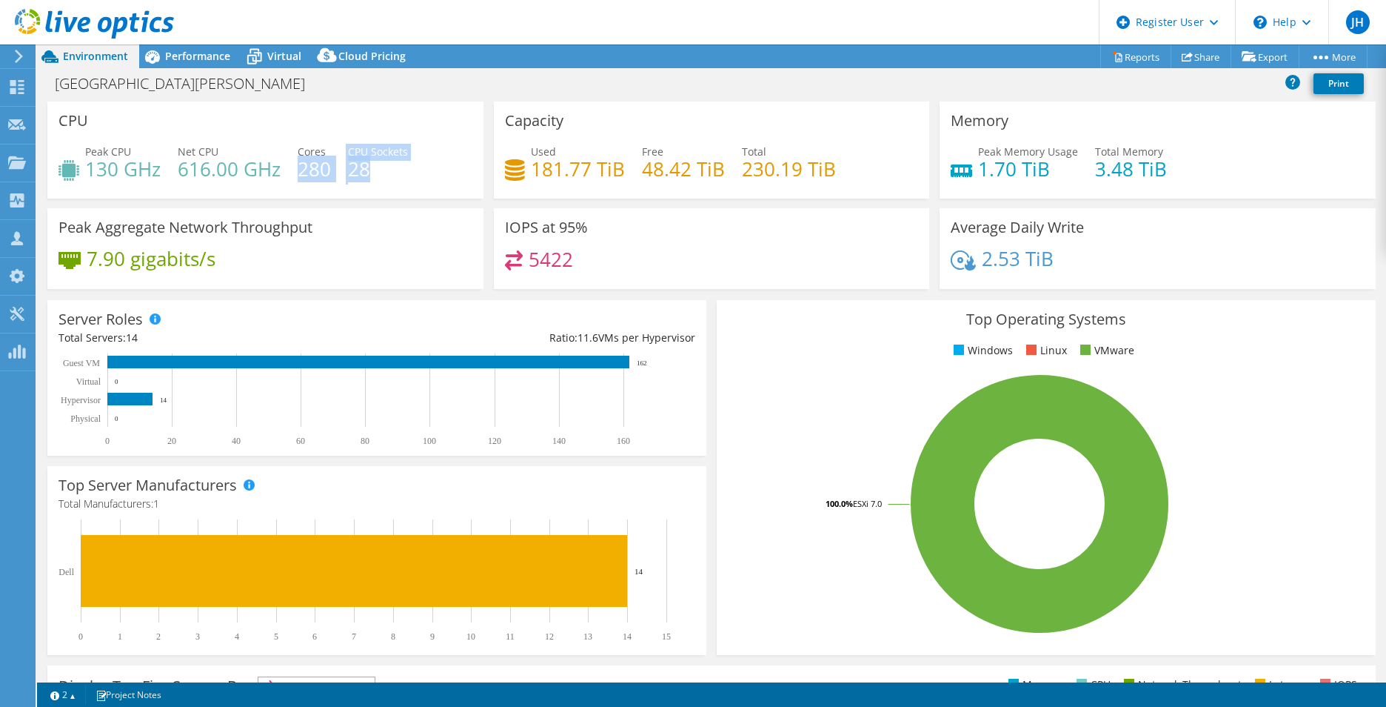
drag, startPoint x: 297, startPoint y: 168, endPoint x: 387, endPoint y: 172, distance: 89.7
click at [387, 172] on div "Peak CPU 130 GHz Net CPU 616.00 GHz Cores 280 CPU Sockets 28" at bounding box center [266, 168] width 414 height 48
drag, startPoint x: 387, startPoint y: 172, endPoint x: 391, endPoint y: 187, distance: 16.2
click at [393, 187] on div "Peak CPU 130 GHz Net CPU 616.00 GHz Cores 280 CPU Sockets 28" at bounding box center [266, 168] width 414 height 48
click at [198, 67] on div "Performance" at bounding box center [190, 56] width 102 height 24
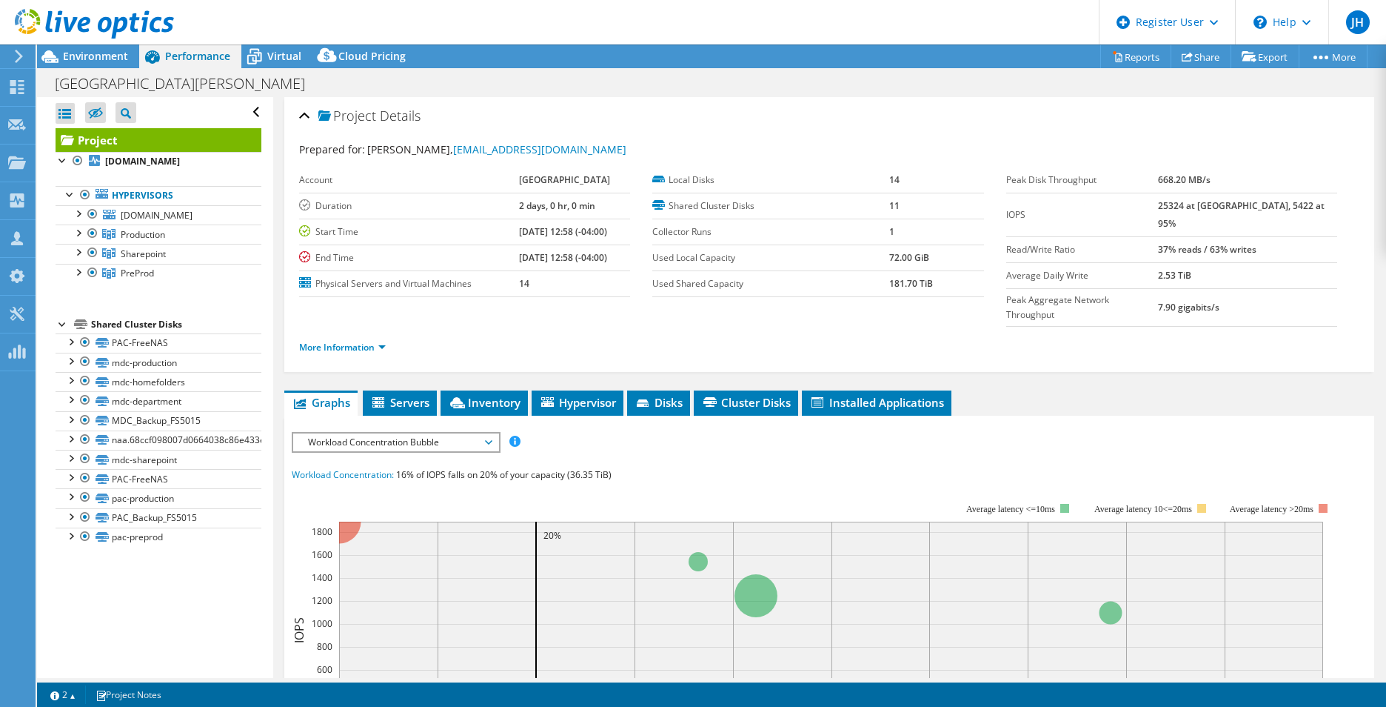
click at [1105, 268] on label "Average Daily Write" at bounding box center [1083, 275] width 153 height 15
click at [110, 59] on span "Environment" at bounding box center [95, 56] width 65 height 14
